Goal: Navigation & Orientation: Go to known website

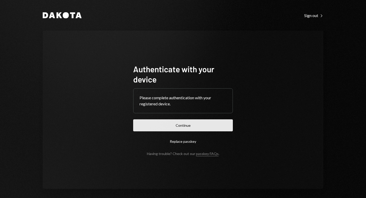
click at [188, 120] on button "Continue" at bounding box center [183, 125] width 100 height 12
